Goal: Complete application form

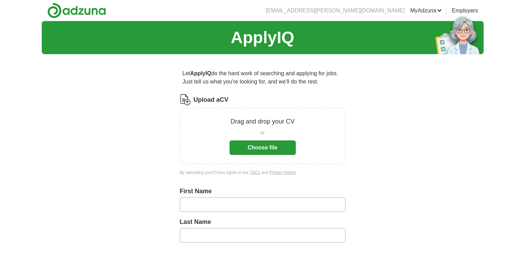
click at [247, 144] on button "Choose file" at bounding box center [262, 147] width 66 height 14
click at [240, 150] on button "Choose file" at bounding box center [262, 147] width 66 height 14
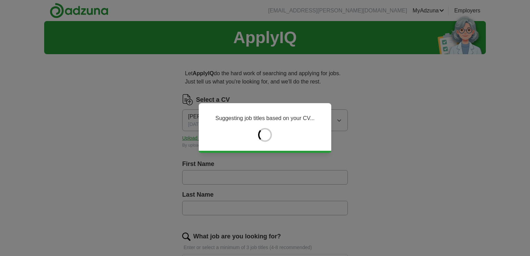
type input "******"
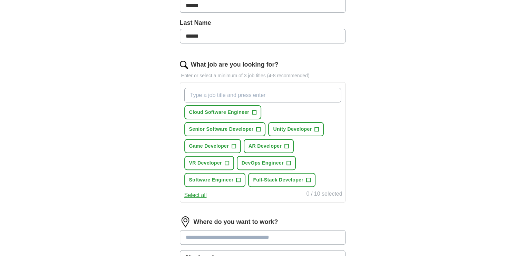
scroll to position [172, 0]
click at [258, 127] on span "+" at bounding box center [258, 129] width 4 height 6
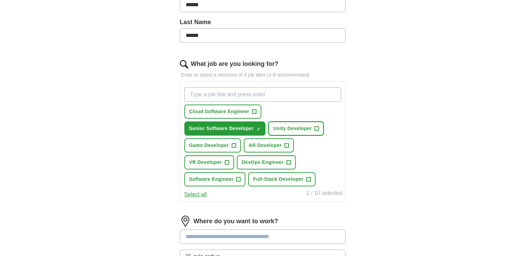
click at [316, 127] on span "+" at bounding box center [317, 129] width 4 height 6
click at [233, 143] on span "+" at bounding box center [233, 146] width 4 height 6
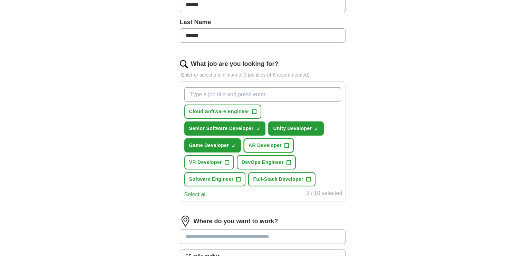
click at [284, 144] on span "+" at bounding box center [286, 146] width 4 height 6
click at [228, 161] on span "+" at bounding box center [227, 163] width 4 height 6
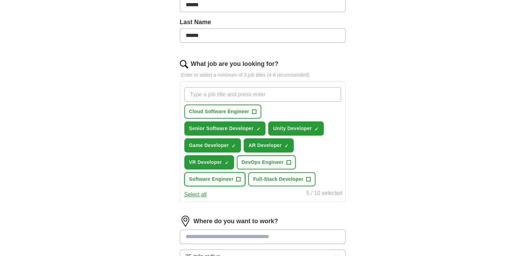
click at [236, 179] on span "+" at bounding box center [238, 180] width 4 height 6
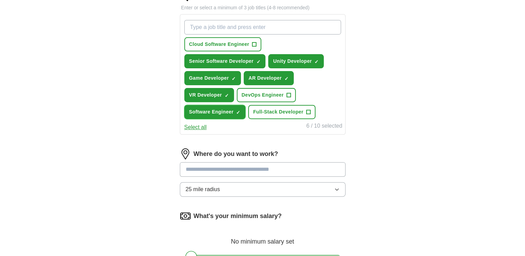
scroll to position [241, 0]
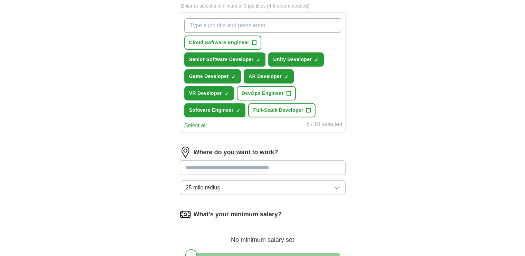
click at [211, 166] on input at bounding box center [263, 167] width 166 height 14
click at [203, 180] on div "Where do you want to work? 25 mile radius" at bounding box center [263, 174] width 166 height 54
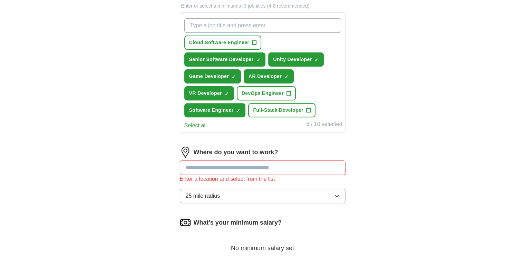
click at [208, 163] on input at bounding box center [263, 167] width 166 height 14
click at [244, 166] on input at bounding box center [263, 167] width 166 height 14
type input "***"
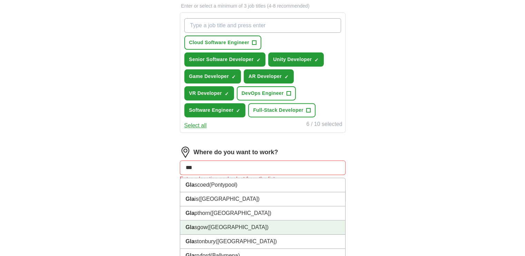
click at [243, 220] on li "Gla sgow ([GEOGRAPHIC_DATA])" at bounding box center [262, 227] width 165 height 14
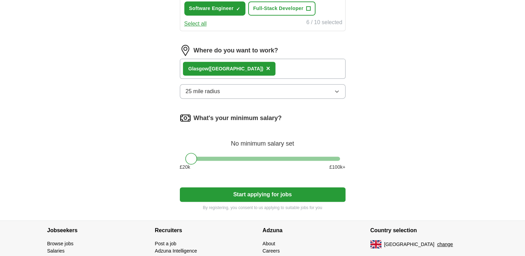
scroll to position [345, 0]
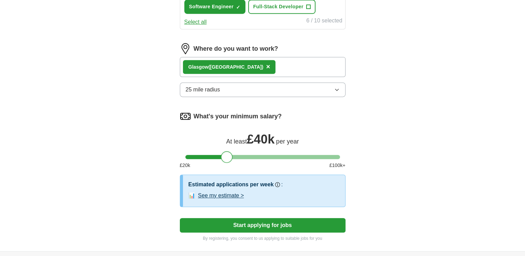
drag, startPoint x: 192, startPoint y: 156, endPoint x: 228, endPoint y: 154, distance: 35.2
click at [228, 154] on div at bounding box center [227, 157] width 12 height 12
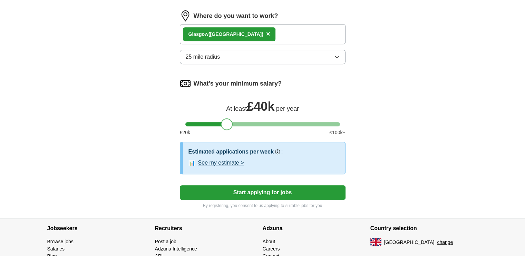
scroll to position [379, 0]
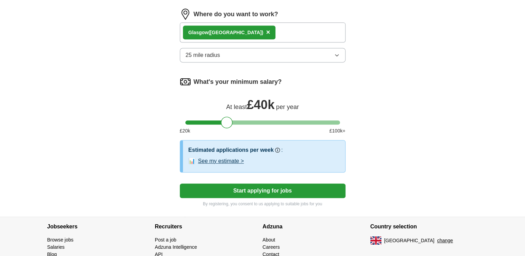
click at [244, 158] on button "See my estimate >" at bounding box center [221, 161] width 46 height 8
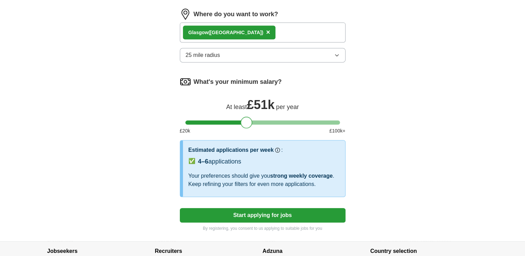
drag, startPoint x: 228, startPoint y: 123, endPoint x: 247, endPoint y: 123, distance: 19.3
click at [247, 123] on div at bounding box center [246, 123] width 12 height 12
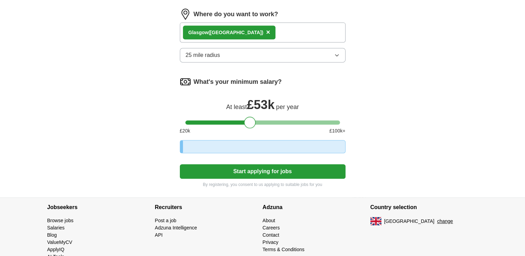
drag, startPoint x: 252, startPoint y: 122, endPoint x: 278, endPoint y: 124, distance: 25.6
click at [256, 124] on div at bounding box center [250, 123] width 12 height 12
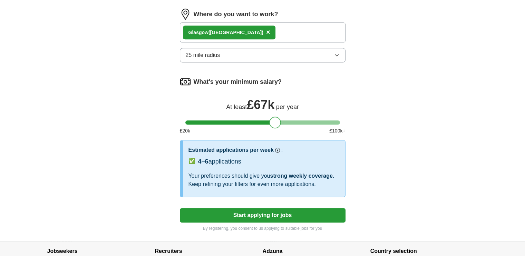
drag, startPoint x: 277, startPoint y: 121, endPoint x: 306, endPoint y: 121, distance: 29.0
click at [281, 121] on div at bounding box center [275, 123] width 12 height 12
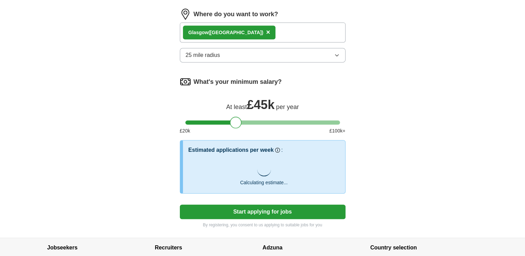
drag, startPoint x: 303, startPoint y: 120, endPoint x: 238, endPoint y: 118, distance: 65.9
click at [238, 118] on div at bounding box center [236, 123] width 12 height 12
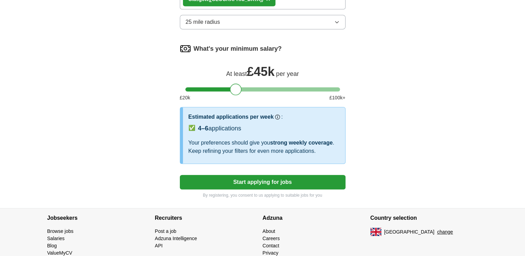
scroll to position [414, 0]
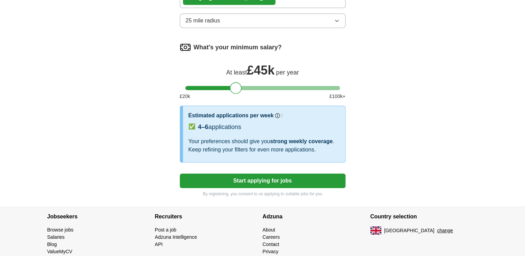
click at [269, 185] on button "Start applying for jobs" at bounding box center [263, 180] width 166 height 14
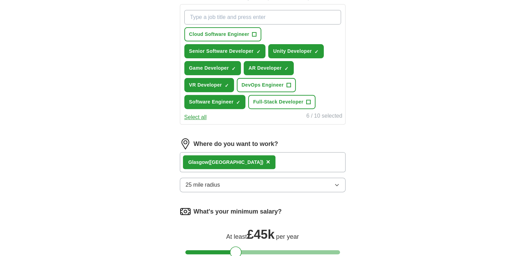
select select "**"
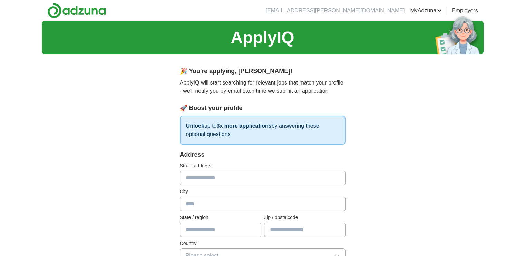
scroll to position [0, 0]
click at [210, 174] on input "text" at bounding box center [263, 178] width 166 height 14
type input "**********"
type input "*******"
type input "**********"
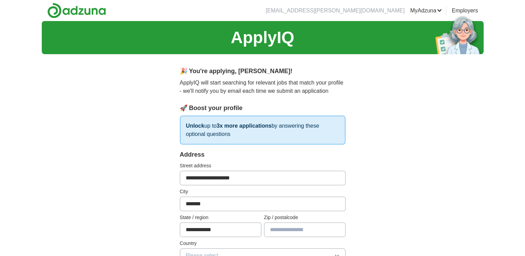
type input "******"
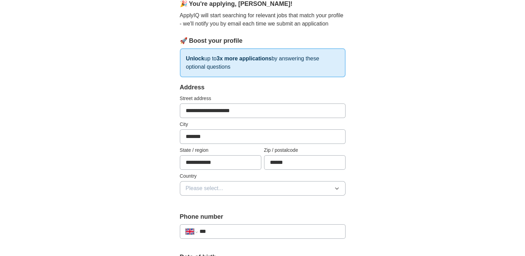
scroll to position [69, 0]
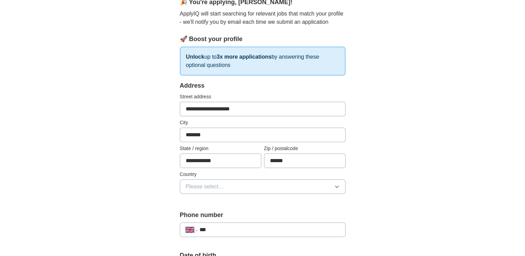
click at [238, 184] on button "Please select..." at bounding box center [263, 186] width 166 height 14
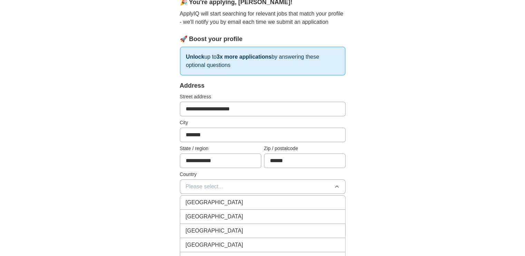
click at [226, 202] on div "[GEOGRAPHIC_DATA]" at bounding box center [263, 202] width 154 height 8
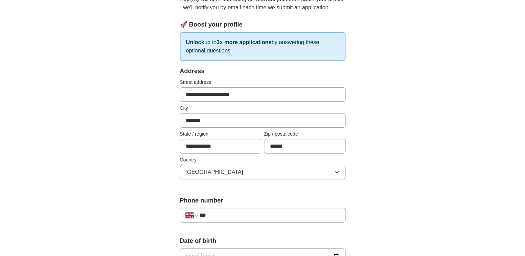
scroll to position [103, 0]
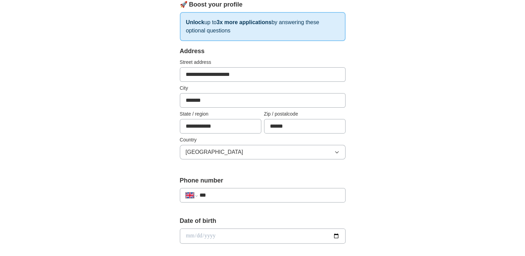
click at [226, 193] on input "***" at bounding box center [269, 195] width 140 height 8
type input "**********"
click at [251, 231] on input "date" at bounding box center [263, 235] width 166 height 15
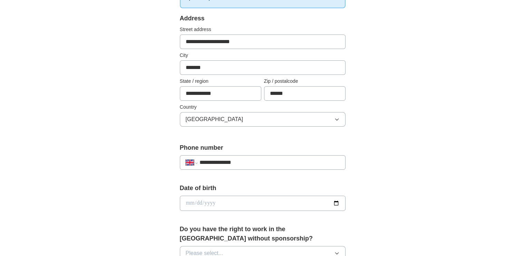
scroll to position [138, 0]
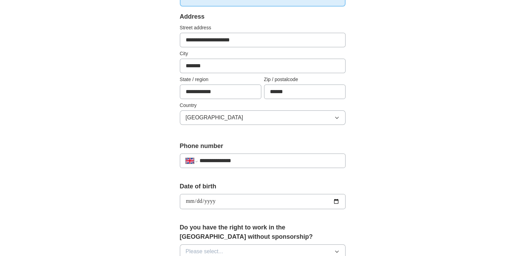
type input "**********"
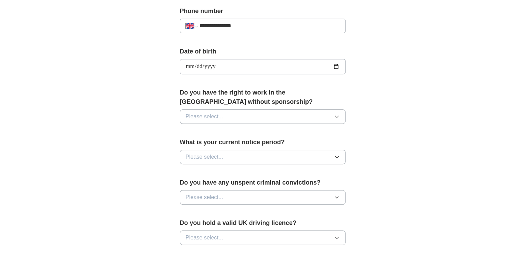
scroll to position [276, 0]
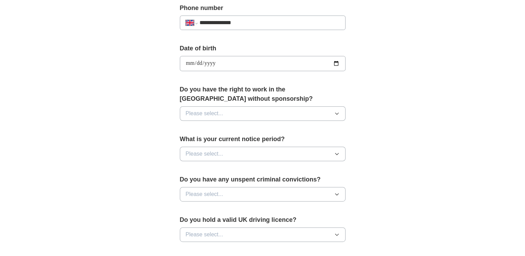
click at [231, 116] on button "Please select..." at bounding box center [263, 113] width 166 height 14
click at [207, 125] on div "Yes" at bounding box center [263, 129] width 154 height 8
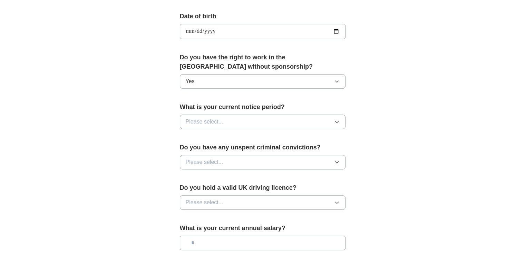
scroll to position [310, 0]
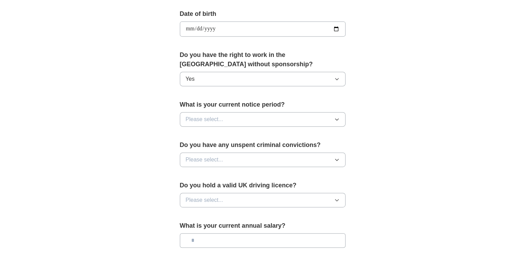
click at [205, 117] on span "Please select..." at bounding box center [205, 119] width 38 height 8
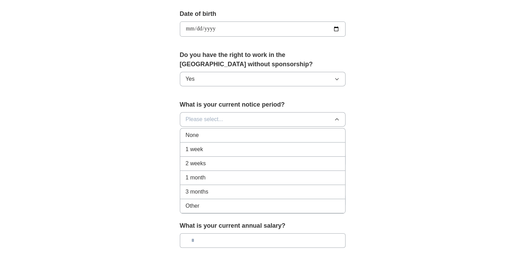
click at [198, 131] on span "None" at bounding box center [192, 135] width 13 height 8
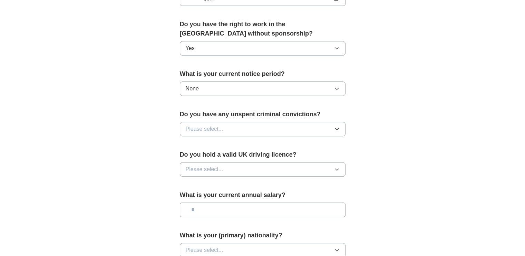
scroll to position [345, 0]
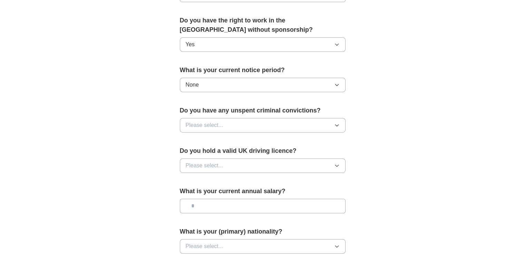
click at [236, 126] on button "Please select..." at bounding box center [263, 125] width 166 height 14
click at [205, 151] on div "No" at bounding box center [263, 155] width 154 height 8
click at [207, 159] on button "Please select..." at bounding box center [263, 165] width 166 height 14
click at [209, 178] on div "Yes" at bounding box center [263, 181] width 154 height 8
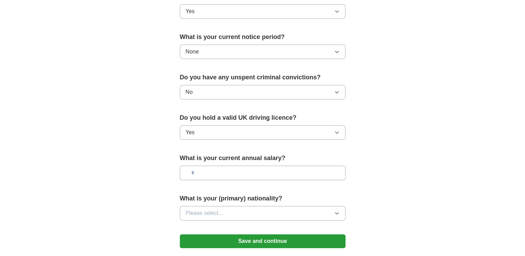
scroll to position [379, 0]
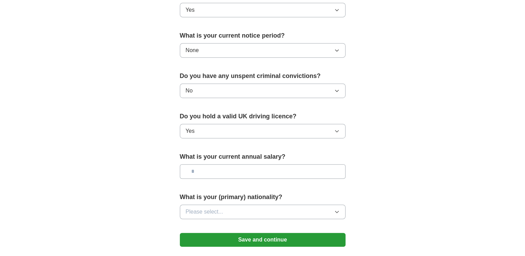
click at [210, 172] on input "text" at bounding box center [263, 171] width 166 height 14
type input "*******"
click at [207, 209] on span "Please select..." at bounding box center [205, 212] width 38 height 8
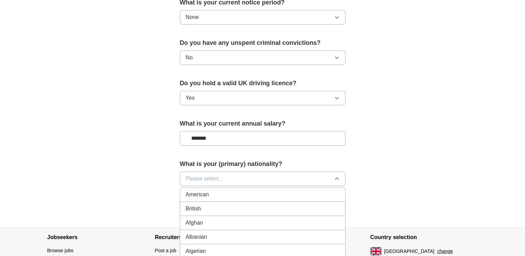
scroll to position [414, 0]
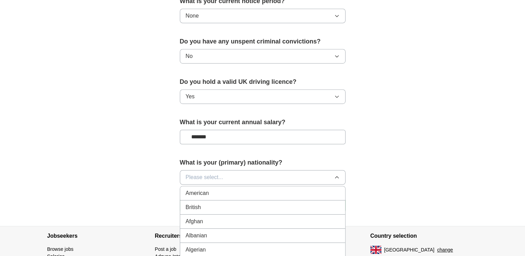
click at [212, 205] on div "British" at bounding box center [263, 207] width 154 height 8
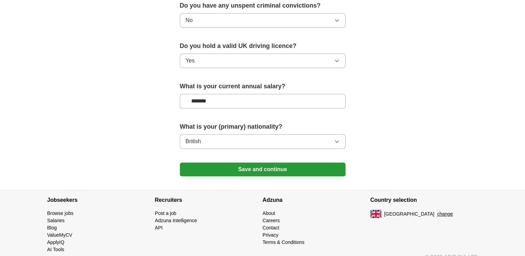
scroll to position [458, 0]
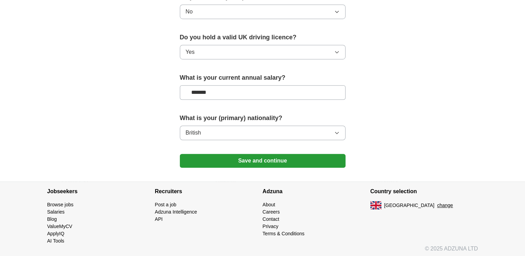
click at [232, 162] on button "Save and continue" at bounding box center [263, 161] width 166 height 14
